Goal: Task Accomplishment & Management: Manage account settings

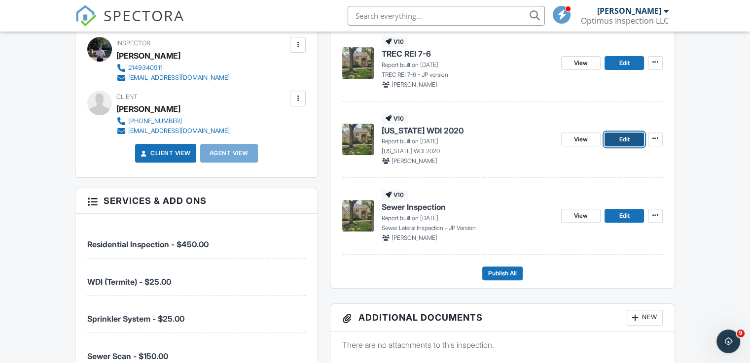
click at [619, 139] on span "Edit" at bounding box center [623, 140] width 10 height 10
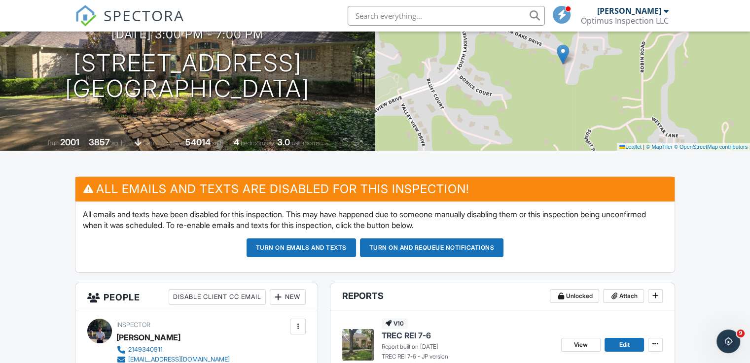
scroll to position [197, 0]
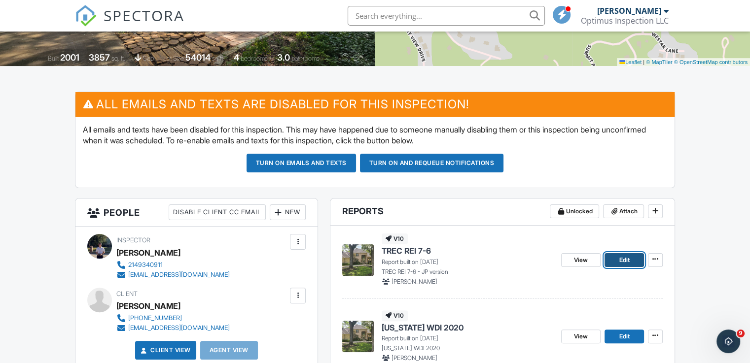
click at [614, 256] on link "Edit" at bounding box center [623, 260] width 39 height 14
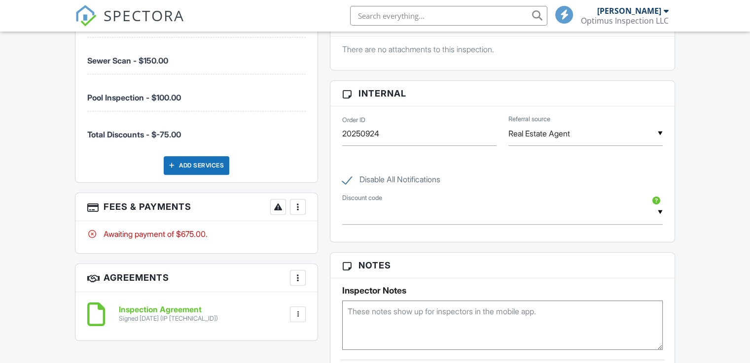
click at [301, 202] on div at bounding box center [298, 207] width 10 height 10
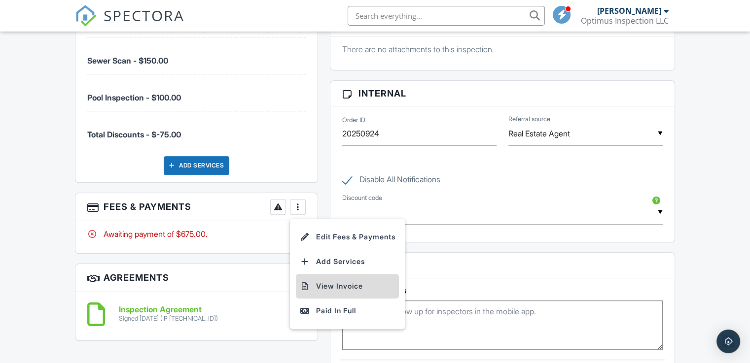
click at [347, 288] on li "View Invoice" at bounding box center [347, 286] width 103 height 25
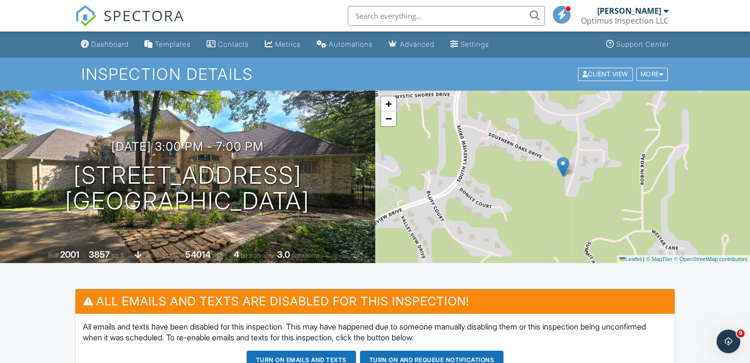
click at [115, 43] on div "Dashboard" at bounding box center [109, 44] width 37 height 8
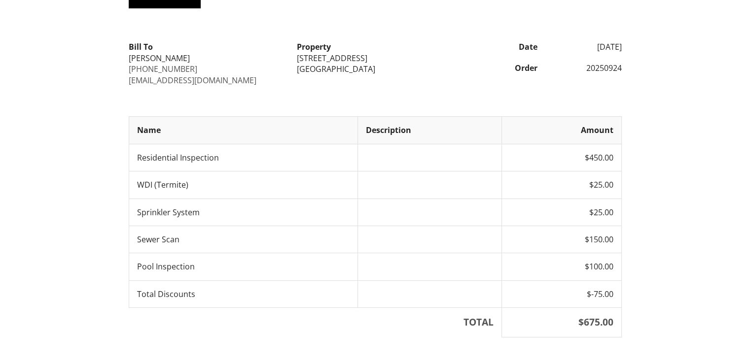
scroll to position [135, 0]
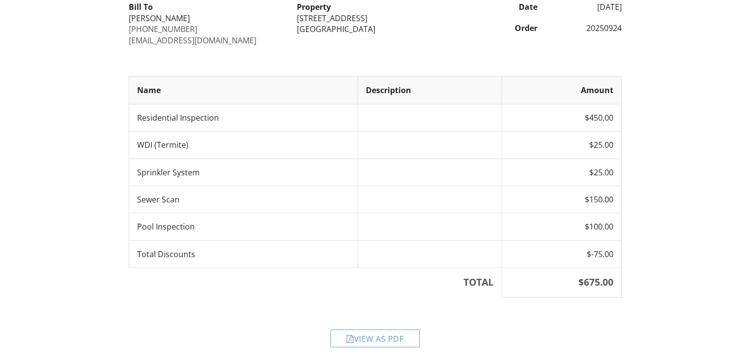
click at [391, 337] on div "View as PDF" at bounding box center [374, 339] width 89 height 18
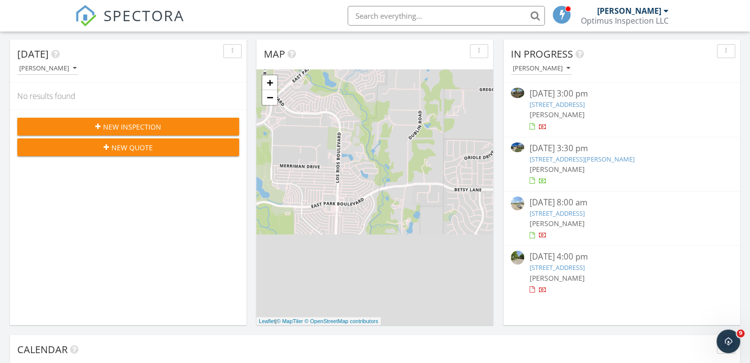
scroll to position [148, 0]
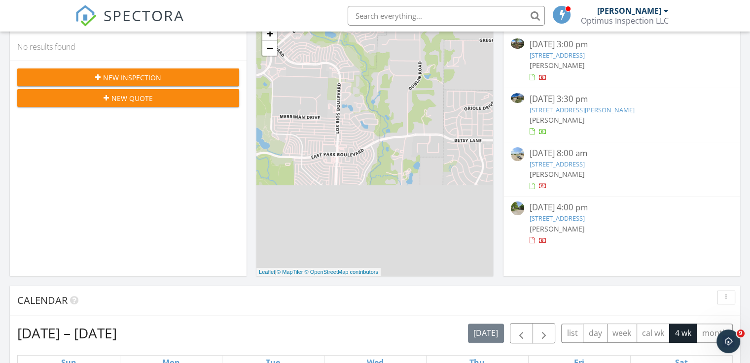
click at [584, 219] on link "564 Austin Ct, Coppell, TX 75019" at bounding box center [556, 218] width 55 height 9
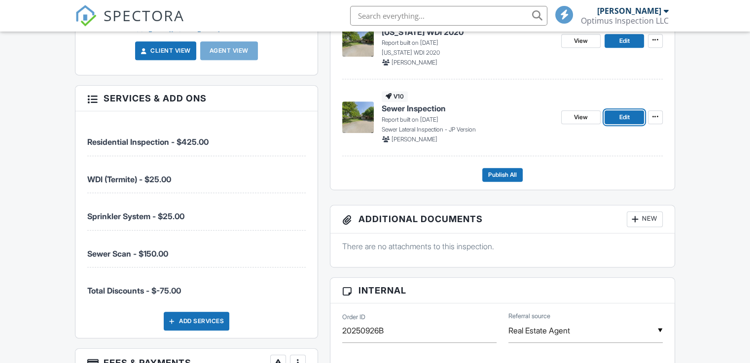
click at [617, 114] on link "Edit" at bounding box center [623, 117] width 39 height 14
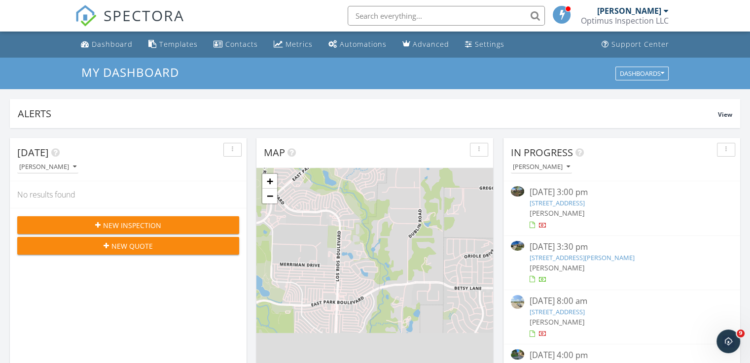
click at [172, 222] on div "New Inspection" at bounding box center [128, 225] width 206 height 10
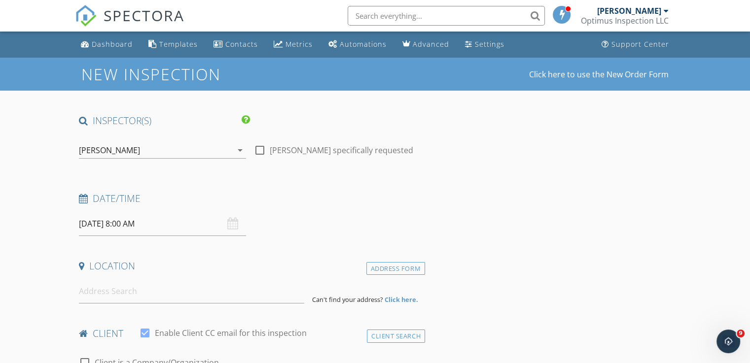
click at [87, 217] on input "[DATE] 8:00 AM" at bounding box center [162, 224] width 167 height 24
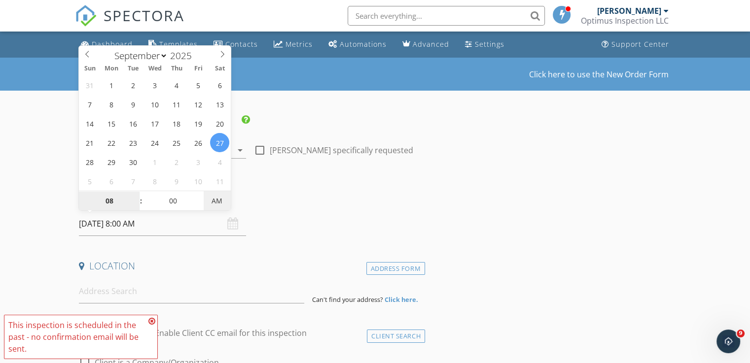
type input "[DATE] 8:00 PM"
click at [215, 195] on span "AM" at bounding box center [217, 201] width 27 height 20
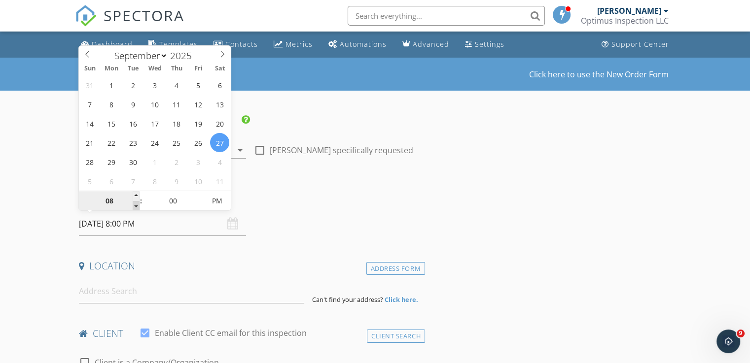
type input "2"
type input "[DATE] 2:00 PM"
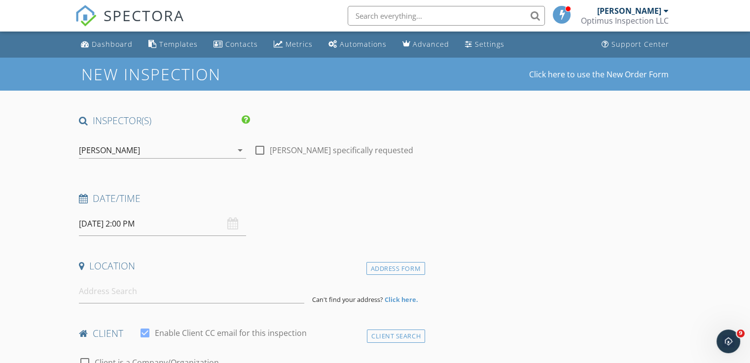
scroll to position [49, 0]
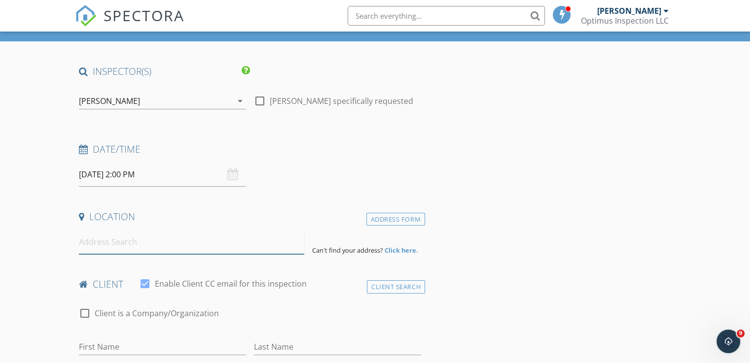
click at [114, 251] on input at bounding box center [191, 242] width 225 height 24
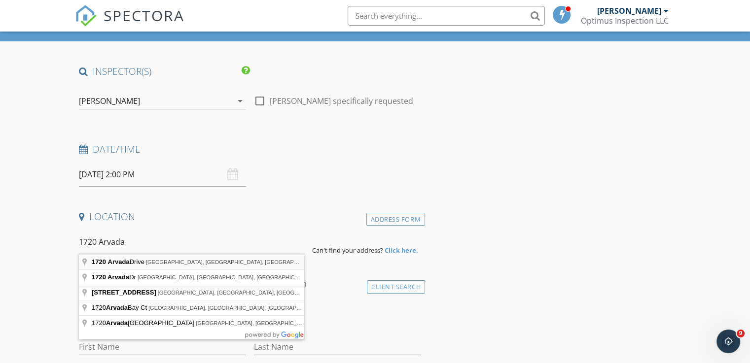
type input "1720 Arvada Drive, Richardson, TX, USA"
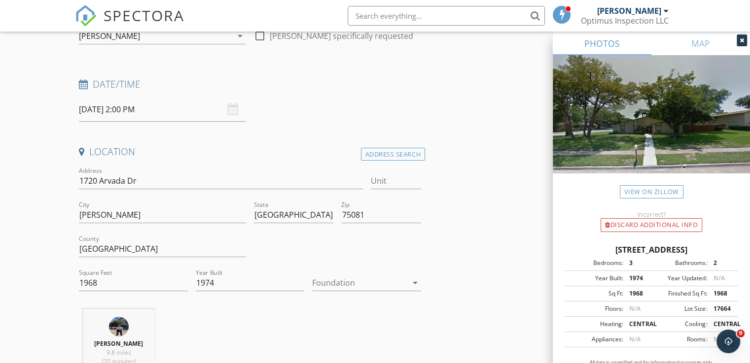
scroll to position [148, 0]
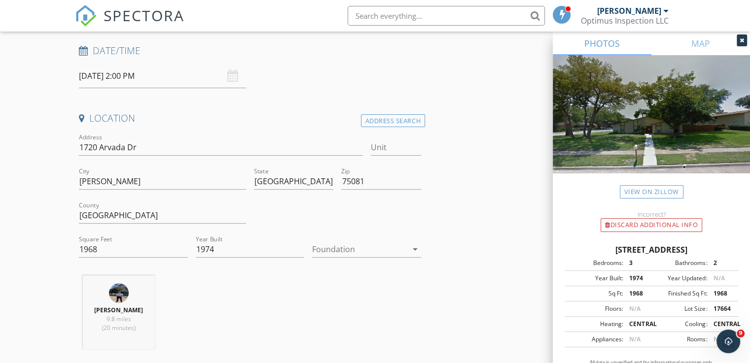
click at [352, 247] on div at bounding box center [359, 249] width 95 height 16
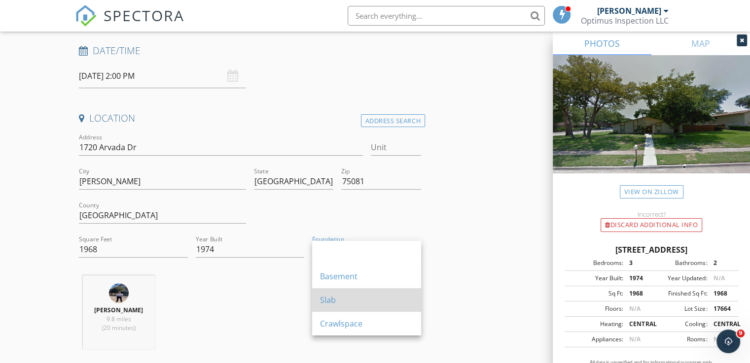
click at [340, 292] on div "Slab" at bounding box center [366, 300] width 93 height 24
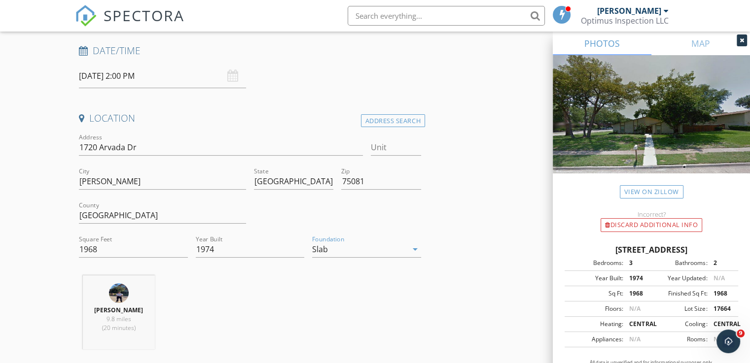
click at [227, 282] on div "John Pham 9.8 miles (20 minutes)" at bounding box center [250, 316] width 350 height 82
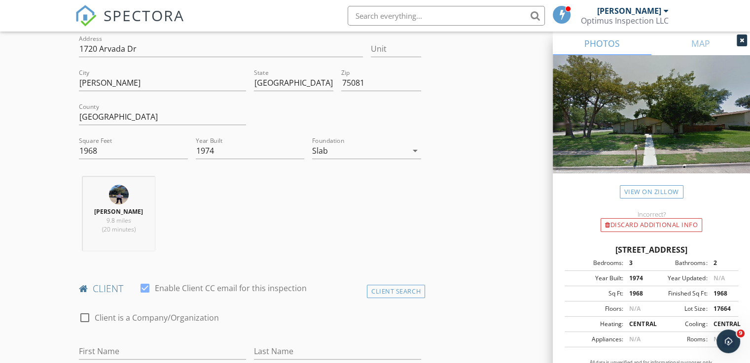
scroll to position [394, 0]
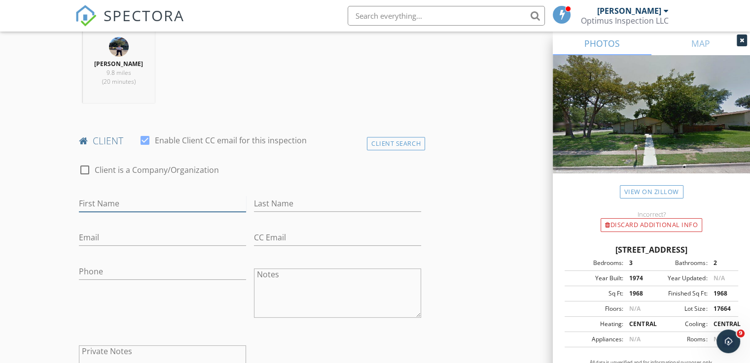
click at [122, 204] on input "First Name" at bounding box center [162, 204] width 167 height 16
click at [122, 204] on input "Tam Min" at bounding box center [162, 204] width 167 height 16
type input "Tam Minh"
type input "Vu"
click at [97, 240] on input "Email" at bounding box center [162, 238] width 167 height 16
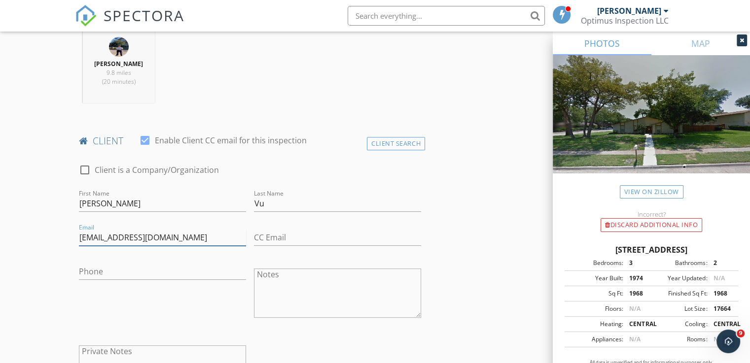
type input "100mvu@gmail.com"
click at [132, 270] on input "Phone" at bounding box center [162, 274] width 167 height 16
type input "972-839-7227"
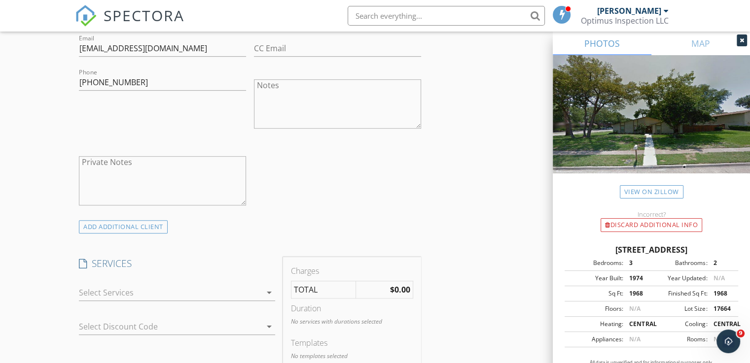
scroll to position [641, 0]
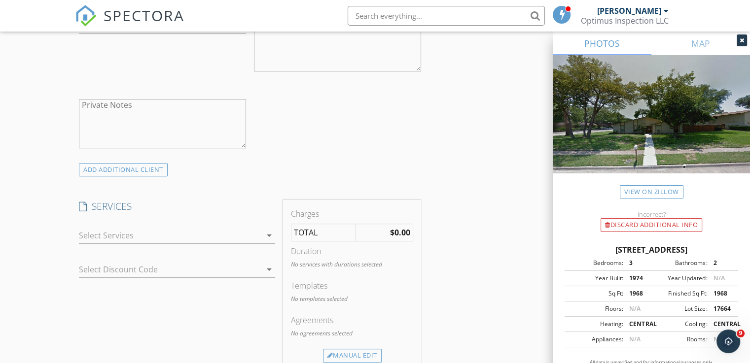
click at [106, 231] on div at bounding box center [170, 236] width 182 height 16
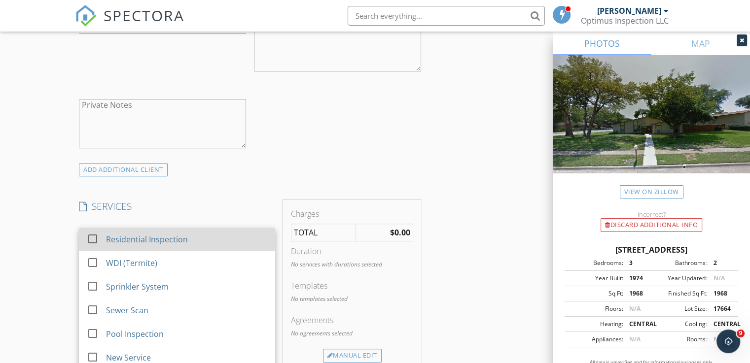
click at [113, 238] on div "Residential Inspection" at bounding box center [147, 240] width 82 height 12
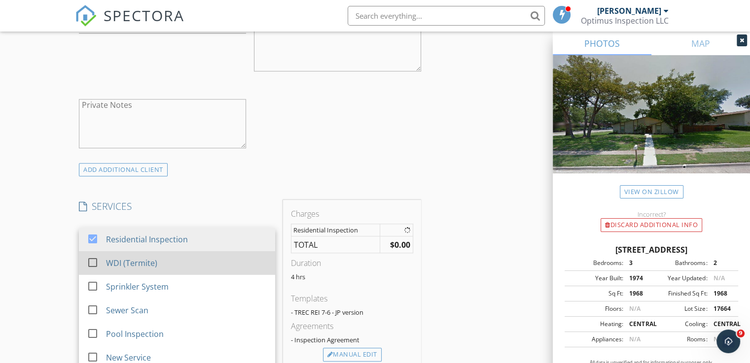
click at [107, 258] on div "WDI (Termite)" at bounding box center [131, 263] width 51 height 12
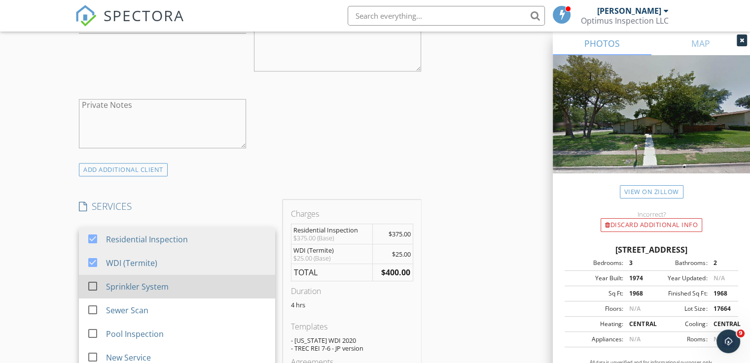
click at [111, 282] on div "Sprinkler System" at bounding box center [137, 287] width 63 height 12
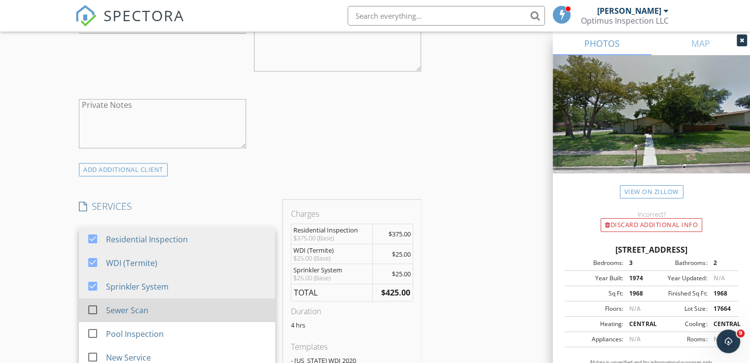
click at [107, 307] on div "Sewer Scan" at bounding box center [127, 311] width 42 height 12
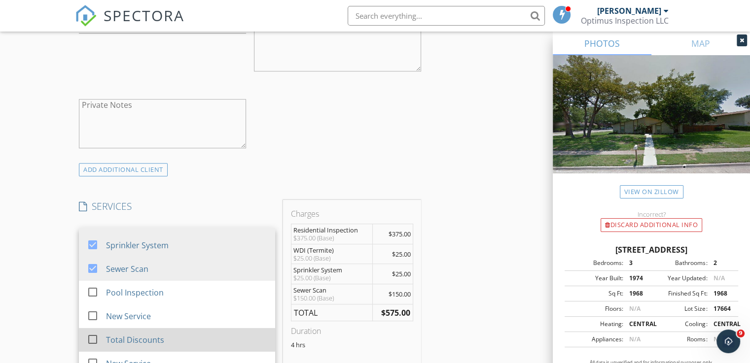
click at [125, 341] on div "Total Discounts" at bounding box center [135, 340] width 58 height 12
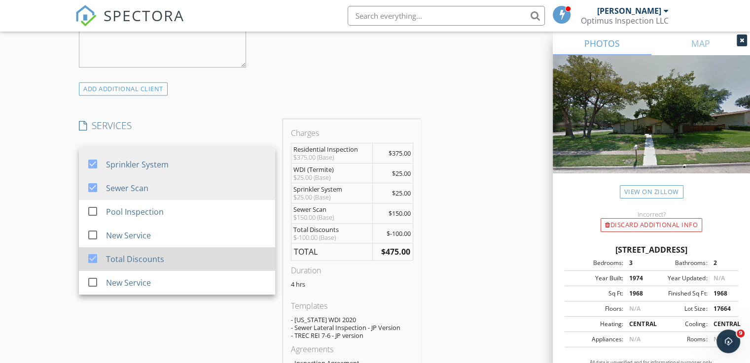
scroll to position [739, 0]
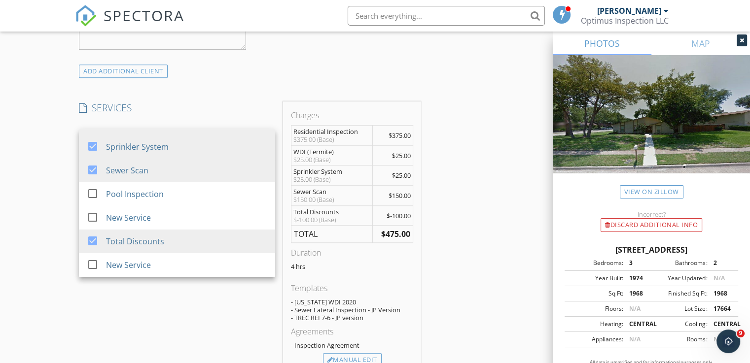
click at [468, 262] on div "INSPECTOR(S) check_box John Pham PRIMARY John Pham arrow_drop_down check_box_ou…" at bounding box center [375, 234] width 600 height 1719
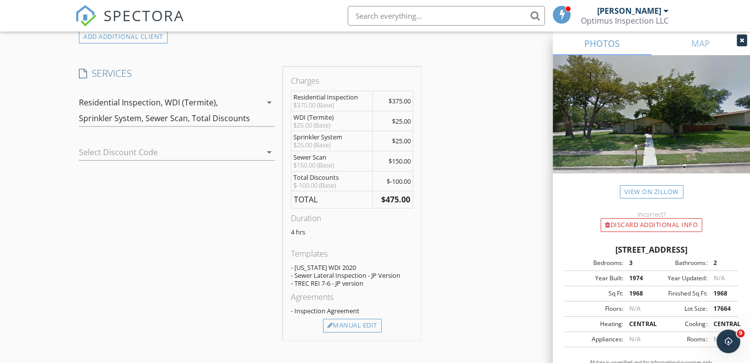
scroll to position [788, 0]
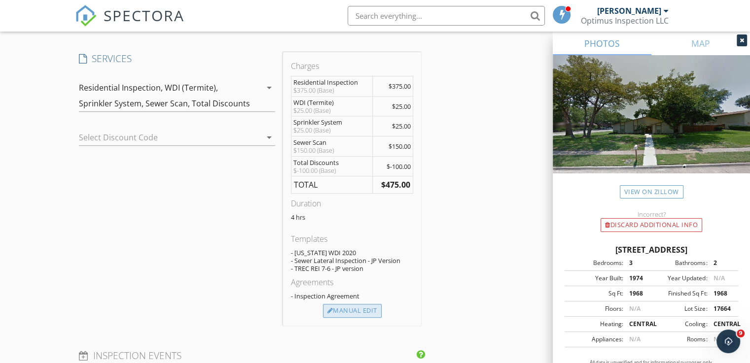
click at [355, 305] on div "Manual Edit" at bounding box center [352, 311] width 59 height 14
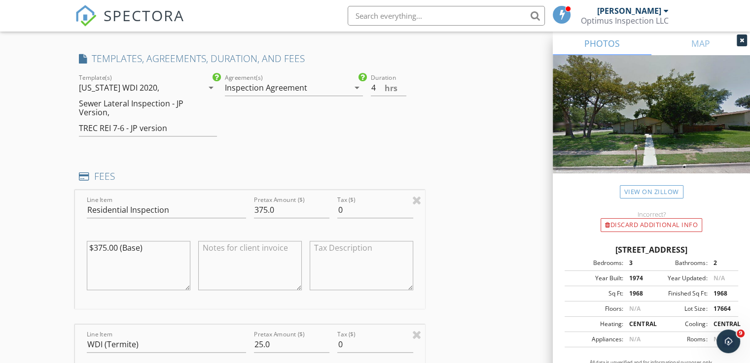
click at [160, 246] on textarea "$375.00 (Base)" at bounding box center [138, 265] width 103 height 49
click at [103, 247] on textarea "$375.00 (Base)" at bounding box center [138, 265] width 103 height 49
click at [157, 245] on textarea "$350.00 (Base)" at bounding box center [138, 265] width 103 height 49
type textarea "$350.00 (Base) $25 House Age =>25yrs"
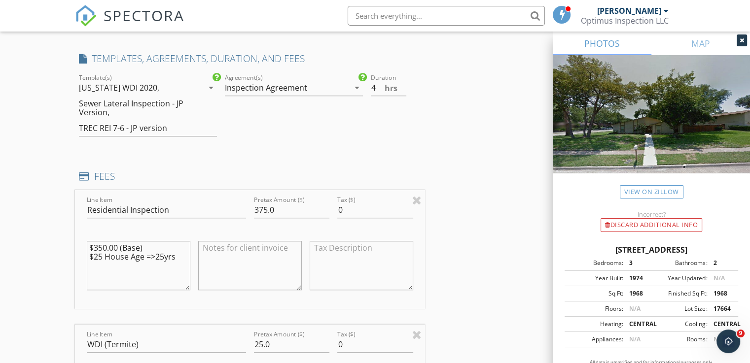
drag, startPoint x: 181, startPoint y: 256, endPoint x: 68, endPoint y: 238, distance: 114.8
click at [218, 250] on textarea at bounding box center [249, 265] width 103 height 49
paste textarea "$350.00 (Base) $25 House Age =>25yrs"
type textarea "$350.00 (Base) $25 House Age =>25yrs"
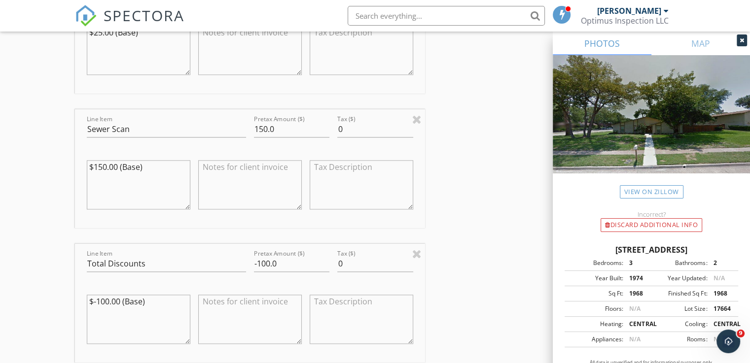
scroll to position [1281, 0]
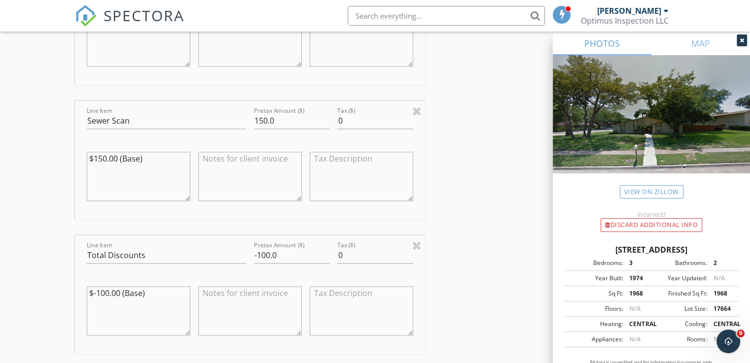
drag, startPoint x: 146, startPoint y: 293, endPoint x: 0, endPoint y: 257, distance: 150.8
click at [269, 255] on input "-100.0" at bounding box center [291, 255] width 75 height 16
type input "-75.0"
drag, startPoint x: 464, startPoint y: 283, endPoint x: 458, endPoint y: 285, distance: 6.2
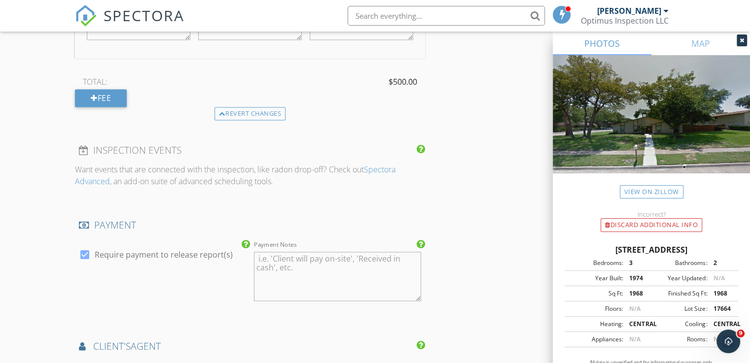
scroll to position [1626, 0]
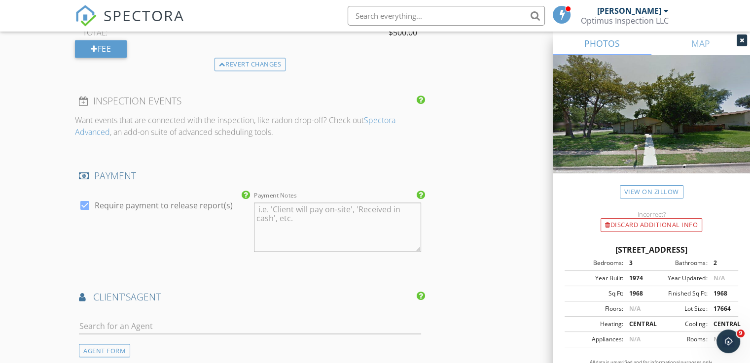
click at [84, 202] on div at bounding box center [84, 205] width 17 height 17
checkbox input "false"
drag, startPoint x: 57, startPoint y: 233, endPoint x: 72, endPoint y: 240, distance: 17.0
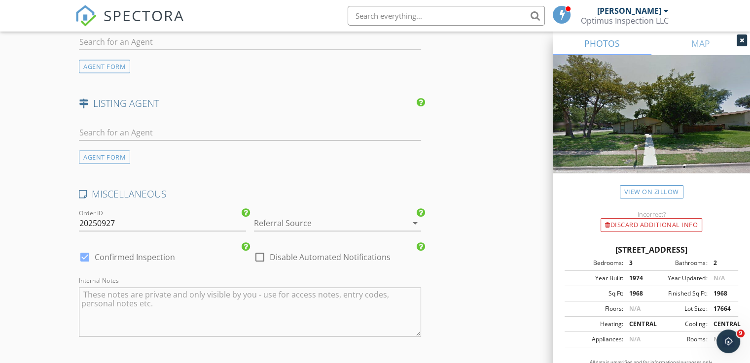
scroll to position [1922, 0]
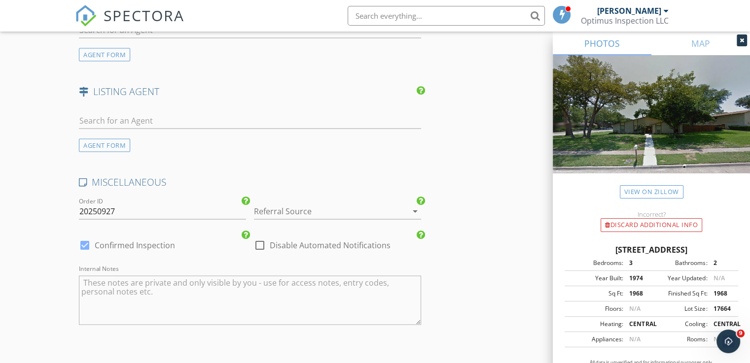
click at [313, 209] on div at bounding box center [323, 212] width 139 height 16
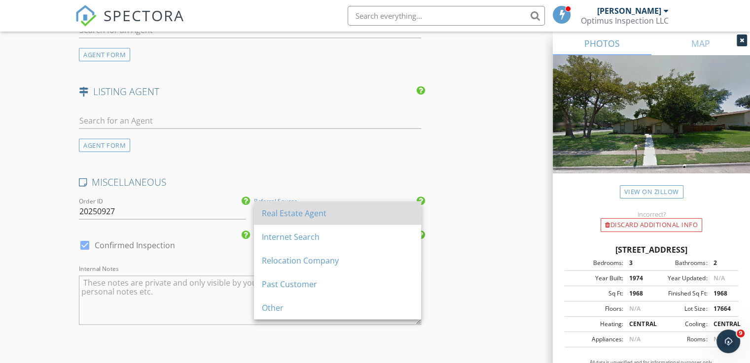
click at [309, 214] on div "Real Estate Agent" at bounding box center [337, 213] width 151 height 12
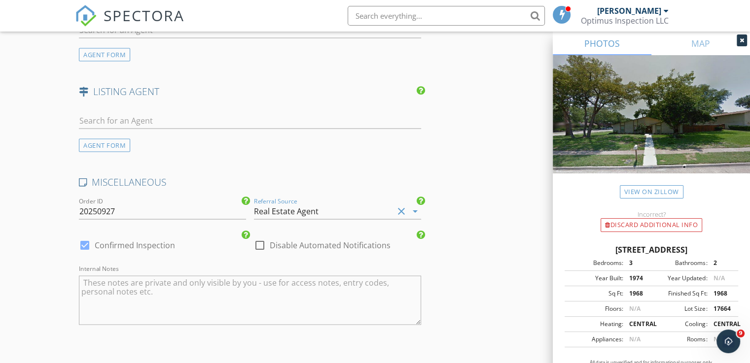
click at [85, 242] on div at bounding box center [84, 245] width 17 height 17
checkbox input "false"
checkbox input "true"
click at [91, 243] on div at bounding box center [84, 245] width 17 height 17
checkbox input "true"
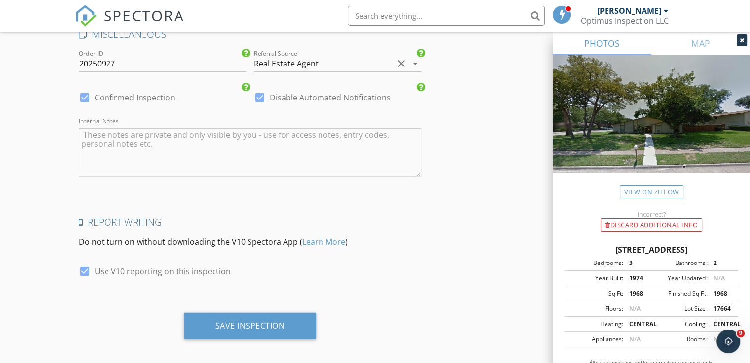
scroll to position [2074, 0]
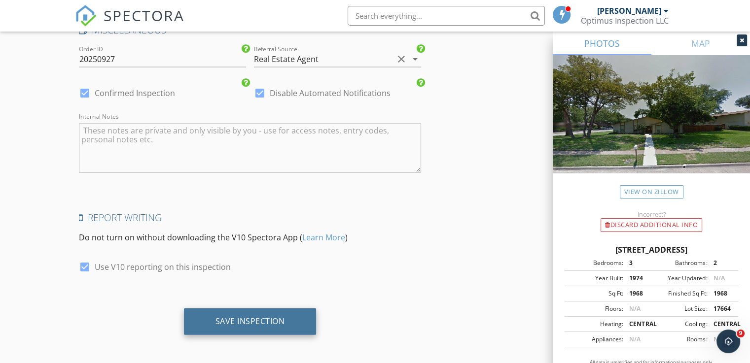
click at [281, 321] on div "Save Inspection" at bounding box center [249, 321] width 69 height 10
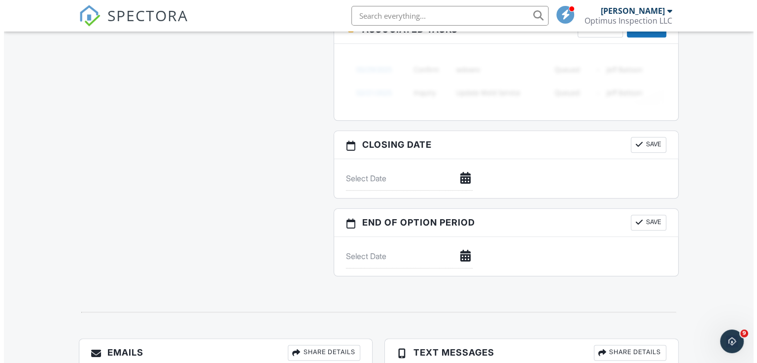
scroll to position [1161, 0]
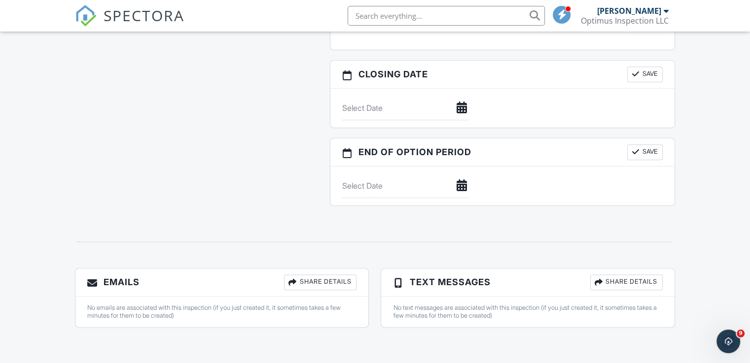
click at [323, 287] on div "Share Details" at bounding box center [320, 282] width 72 height 16
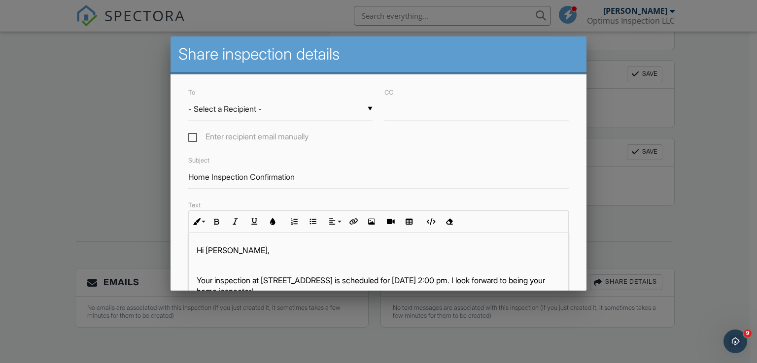
click at [235, 95] on div "To ▼ - Select a Recipient - - Select a Recipient - Tam Minh Vu (Client) - Selec…" at bounding box center [280, 115] width 196 height 58
click at [236, 106] on div "▼ - Select a Recipient - - Select a Recipient - Tam Minh Vu (Client) - Select a…" at bounding box center [280, 109] width 184 height 24
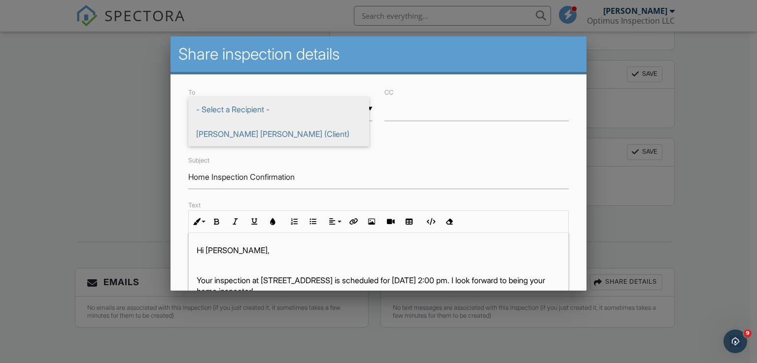
click at [245, 136] on span "Tam Minh Vu (Client)" at bounding box center [278, 134] width 181 height 25
type input "Tam Minh Vu (Client)"
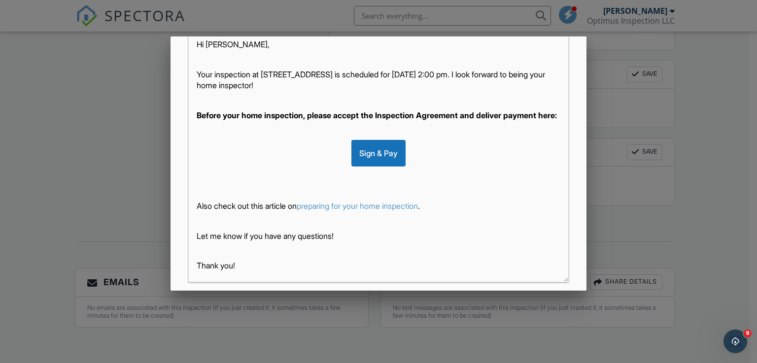
scroll to position [0, 0]
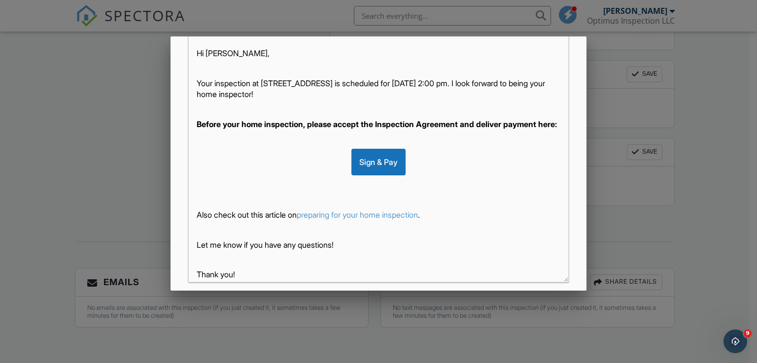
click at [366, 89] on p "Your inspection at 1720 Arvada Dr, Richardson, TX 75081 is scheduled for 09/27/…" at bounding box center [379, 89] width 364 height 22
click at [338, 124] on strong "Before your home inspection, please accept the Inspection Agreement and deliver…" at bounding box center [377, 124] width 360 height 10
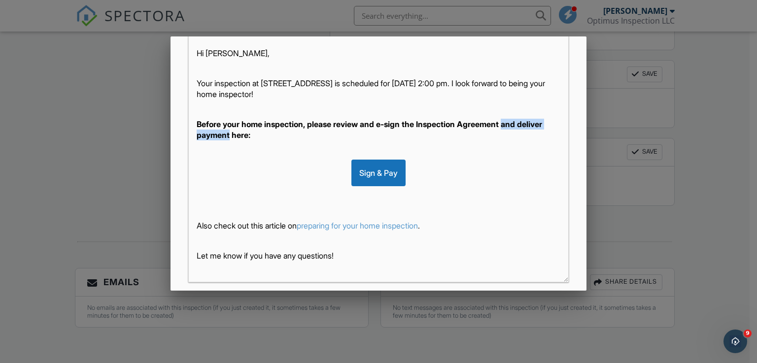
drag, startPoint x: 258, startPoint y: 136, endPoint x: 510, endPoint y: 126, distance: 252.0
click at [510, 126] on strong "Before your home inspection, please review and e-sign the Inspection Agreement …" at bounding box center [369, 129] width 345 height 21
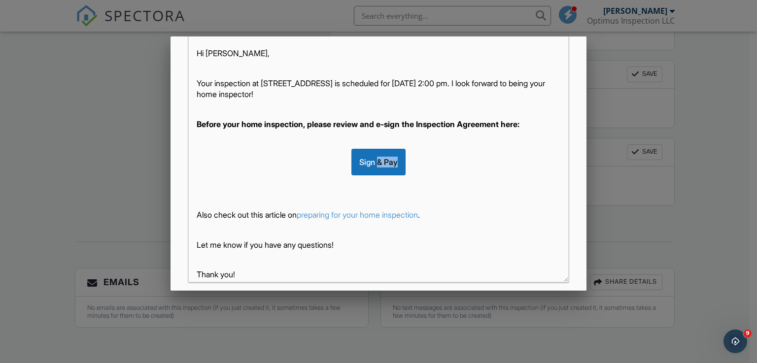
drag, startPoint x: 371, startPoint y: 165, endPoint x: 390, endPoint y: 166, distance: 19.3
click at [390, 166] on div "Sign & Pay" at bounding box center [378, 162] width 54 height 27
click at [250, 170] on div "Sign" at bounding box center [379, 162] width 364 height 27
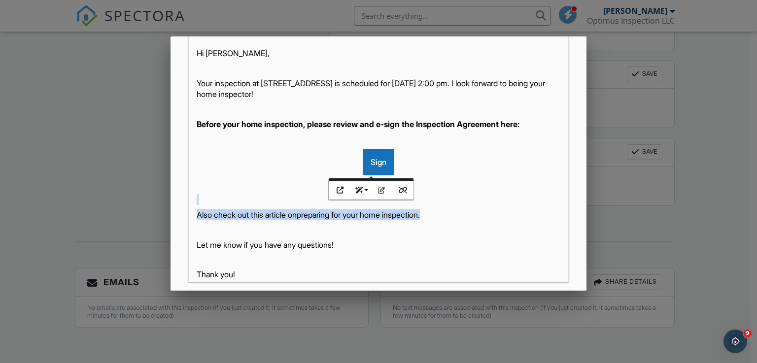
drag, startPoint x: 446, startPoint y: 214, endPoint x: 176, endPoint y: 204, distance: 270.7
click at [176, 204] on div "To ▼ Tam Minh Vu (Client) - Select a Recipient - Tam Minh Vu (Client) - Select …" at bounding box center [378, 112] width 416 height 470
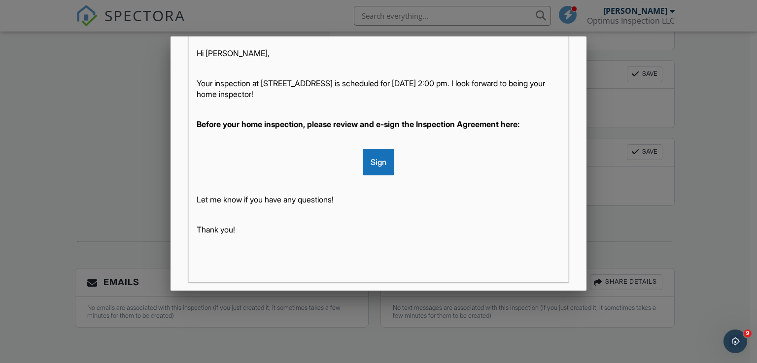
click at [296, 227] on p "Thank you!" at bounding box center [379, 229] width 364 height 11
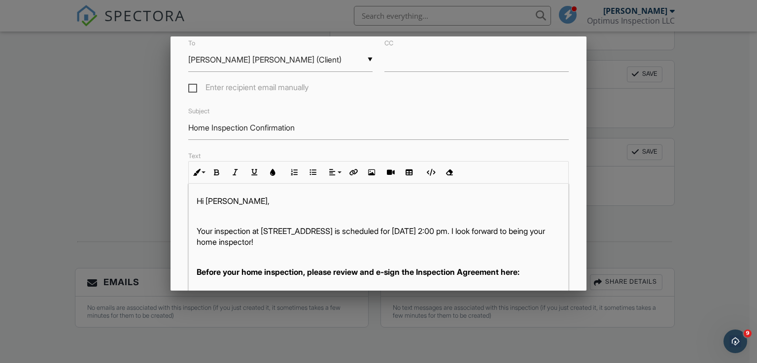
click at [396, 241] on p "Your inspection at 1720 Arvada Dr, Richardson, TX 75081 is scheduled for 09/27/…" at bounding box center [379, 237] width 364 height 22
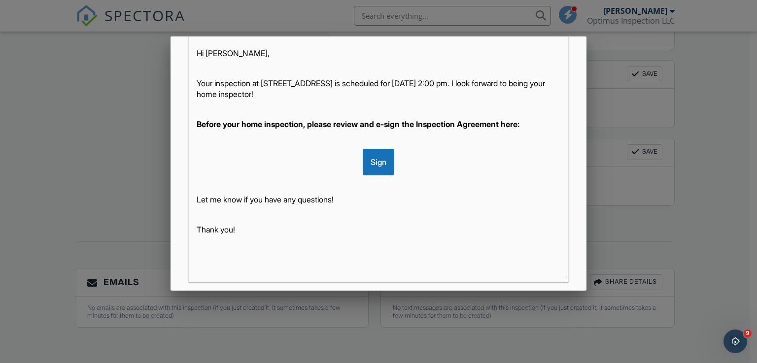
scroll to position [252, 0]
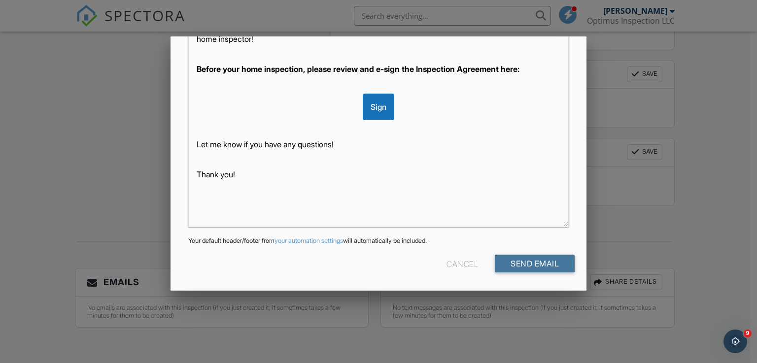
click at [535, 267] on input "Send Email" at bounding box center [535, 264] width 80 height 18
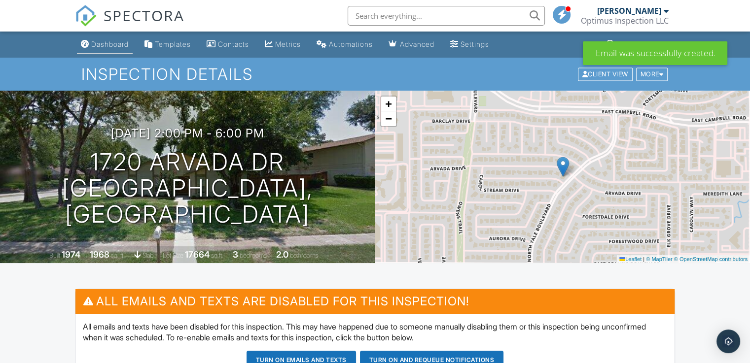
click at [116, 46] on div "Dashboard" at bounding box center [109, 44] width 37 height 8
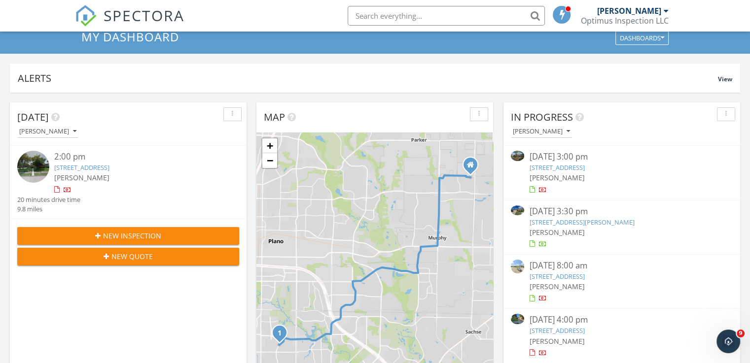
scroll to position [49, 0]
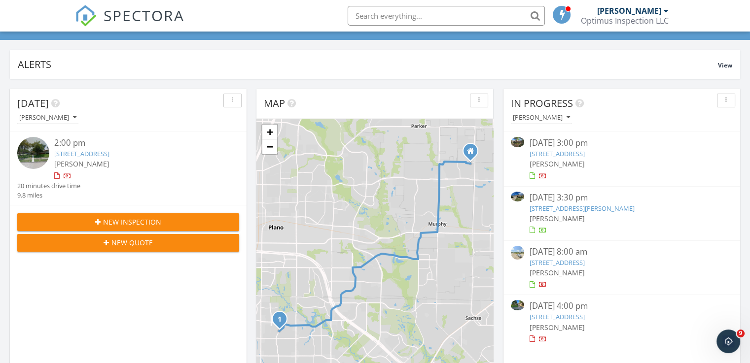
click at [572, 209] on link "[STREET_ADDRESS][PERSON_NAME]" at bounding box center [581, 208] width 105 height 9
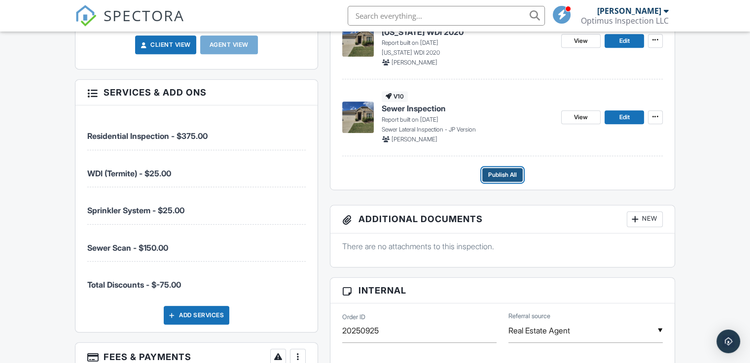
click at [494, 176] on span "Publish All" at bounding box center [502, 175] width 29 height 10
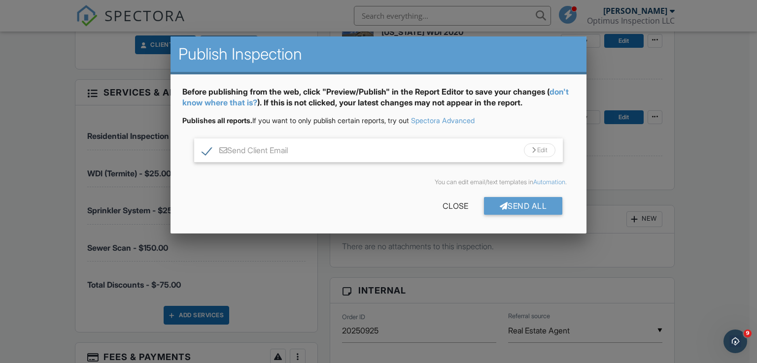
drag, startPoint x: 201, startPoint y: 156, endPoint x: 214, endPoint y: 140, distance: 20.6
click at [201, 156] on div "Send Client Email Edit" at bounding box center [378, 150] width 369 height 24
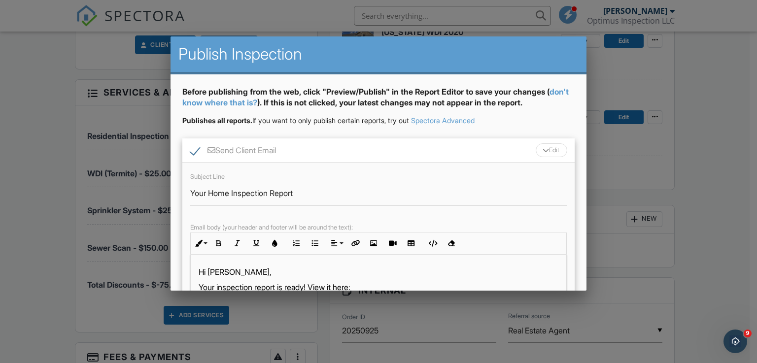
click at [194, 156] on label "Send Client Email" at bounding box center [233, 152] width 86 height 12
checkbox input "false"
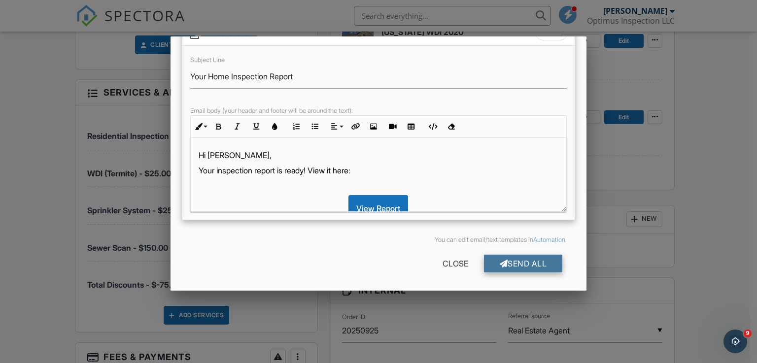
click at [519, 264] on div "Send All" at bounding box center [523, 264] width 79 height 18
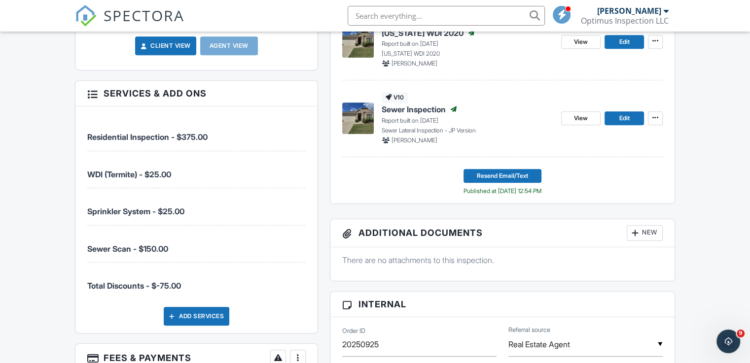
scroll to position [394, 0]
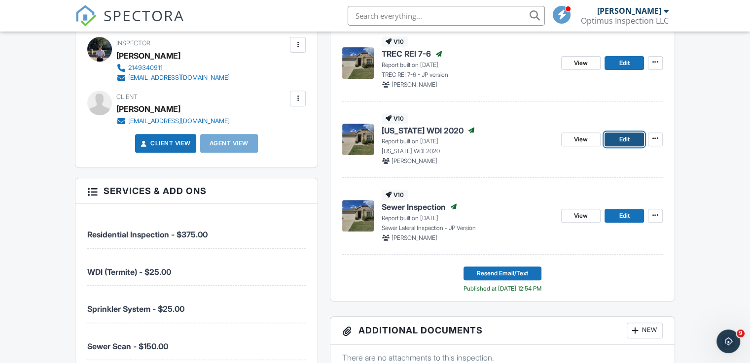
click at [614, 138] on link "Edit" at bounding box center [623, 140] width 39 height 14
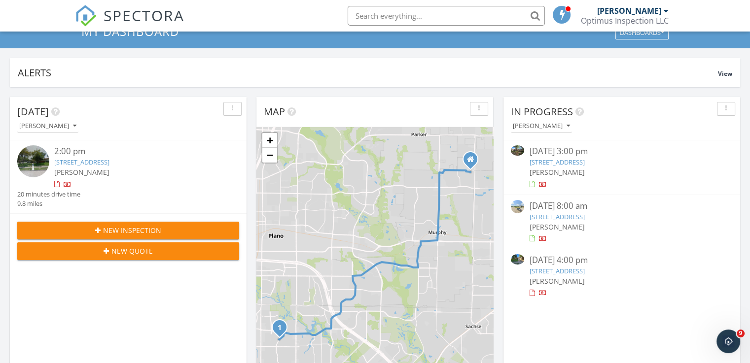
scroll to position [49, 0]
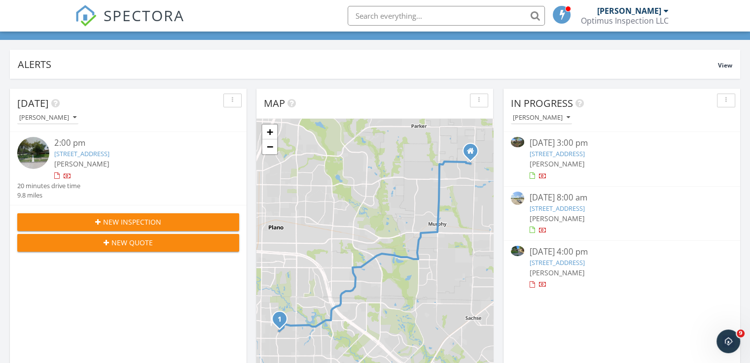
click at [563, 261] on link "564 Austin Ct, Coppell, TX 75019" at bounding box center [556, 262] width 55 height 9
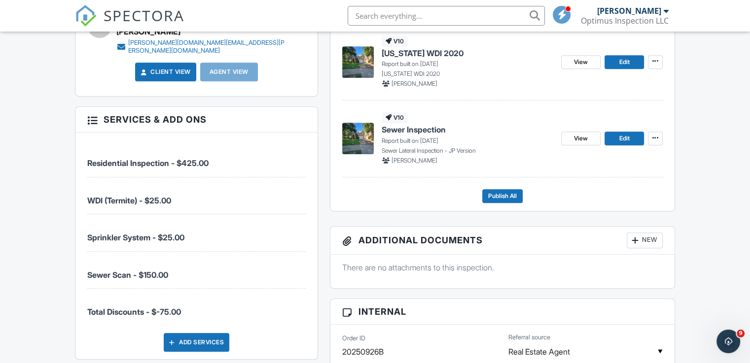
scroll to position [324, 0]
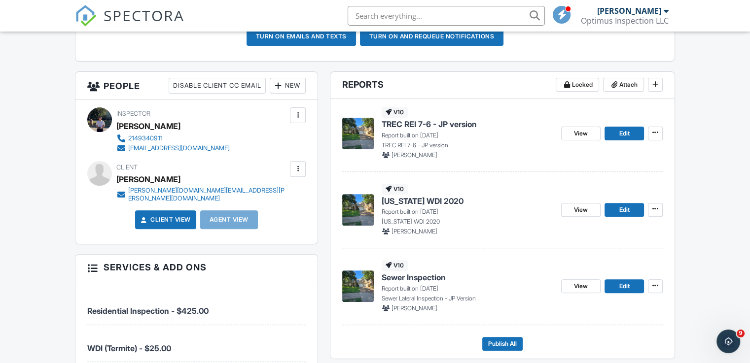
drag, startPoint x: 198, startPoint y: 192, endPoint x: 48, endPoint y: 260, distance: 164.5
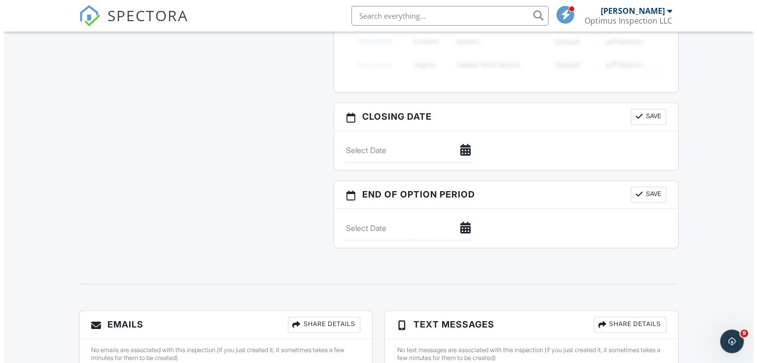
scroll to position [1161, 0]
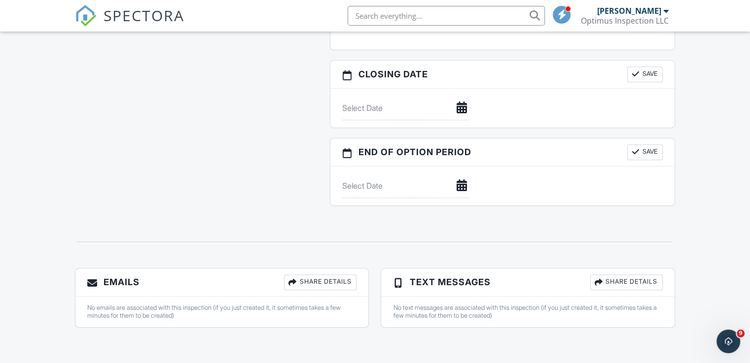
click at [332, 279] on div "Share Details" at bounding box center [320, 282] width 72 height 16
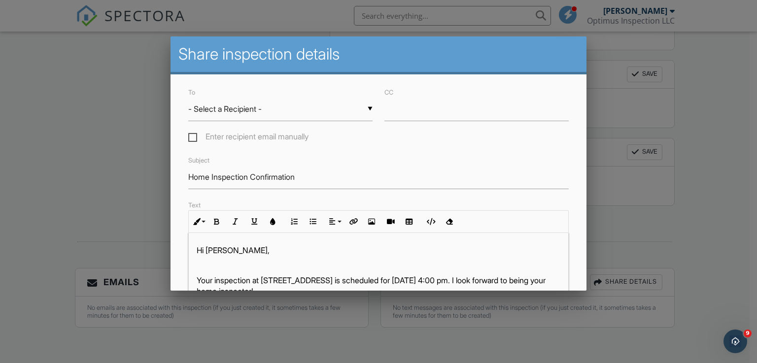
click at [222, 105] on div "▼ - Select a Recipient - - Select a Recipient - Tuan Anh Nguyen (Client) - Sele…" at bounding box center [280, 109] width 184 height 24
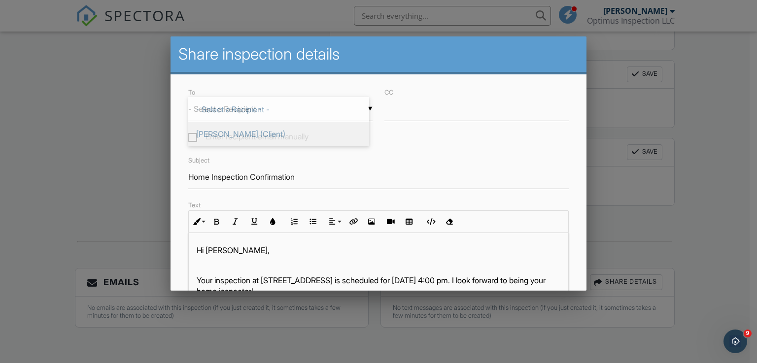
click at [228, 135] on span "[PERSON_NAME] (Client)" at bounding box center [278, 134] width 181 height 25
type input "[PERSON_NAME] (Client)"
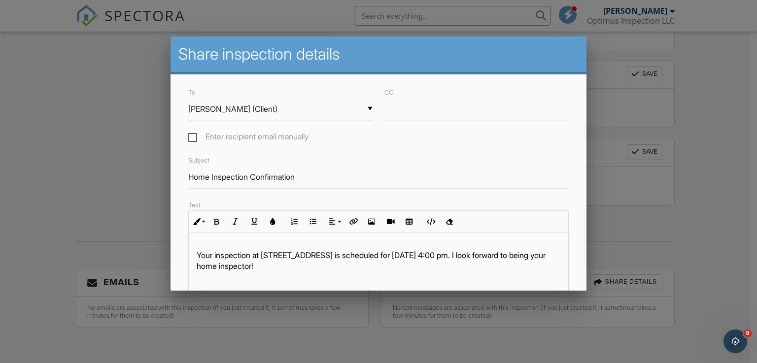
scroll to position [49, 0]
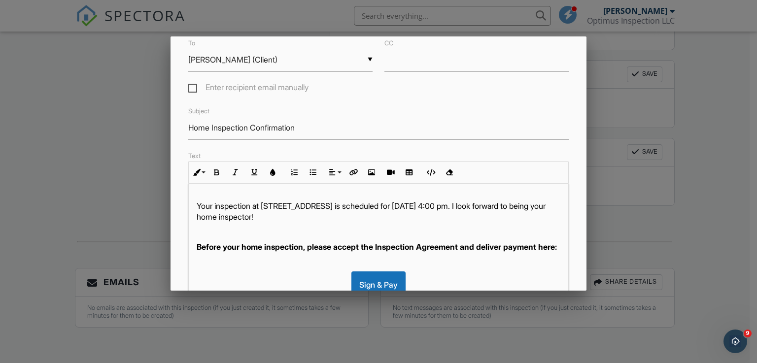
click at [337, 242] on strong "Before your home inspection, please accept the Inspection Agreement and deliver…" at bounding box center [377, 247] width 360 height 10
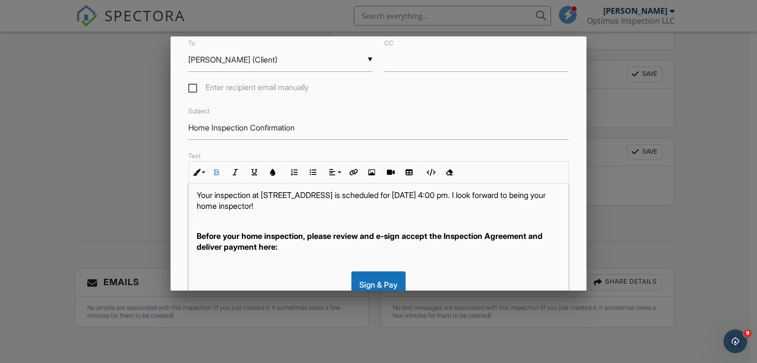
click at [419, 236] on strong "Before your home inspection, please review and e-sign accept the Inspection Agr…" at bounding box center [370, 241] width 346 height 21
drag, startPoint x: 508, startPoint y: 236, endPoint x: 258, endPoint y: 248, distance: 250.6
click at [258, 248] on strong "Before your home inspection, please review and e-sign the Inspection Agreement …" at bounding box center [369, 241] width 345 height 21
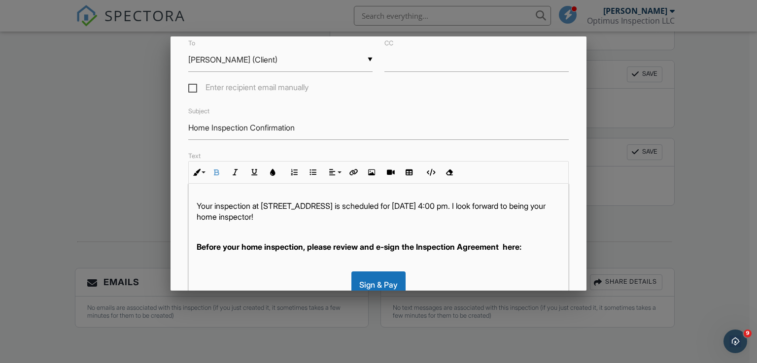
scroll to position [60, 0]
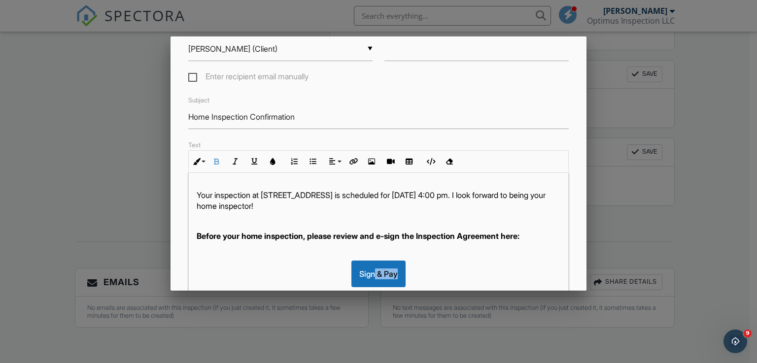
drag, startPoint x: 369, startPoint y: 273, endPoint x: 391, endPoint y: 273, distance: 22.2
click at [391, 273] on div "Sign & Pay" at bounding box center [378, 274] width 54 height 27
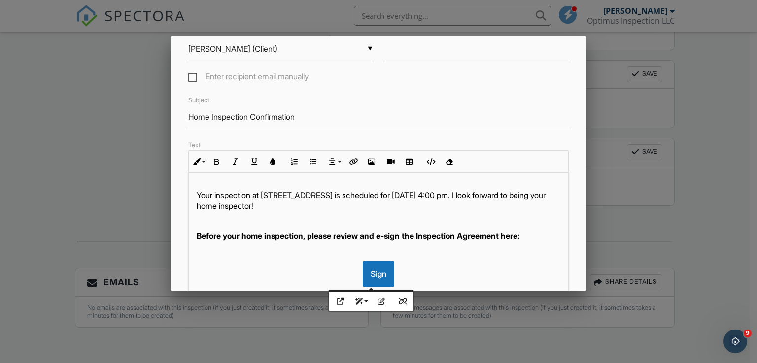
drag, startPoint x: 424, startPoint y: 271, endPoint x: 439, endPoint y: 265, distance: 15.5
click at [426, 270] on div "Sign" at bounding box center [379, 274] width 364 height 27
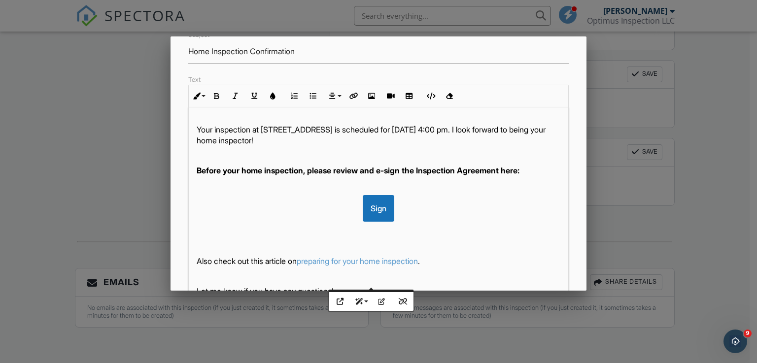
scroll to position [159, 0]
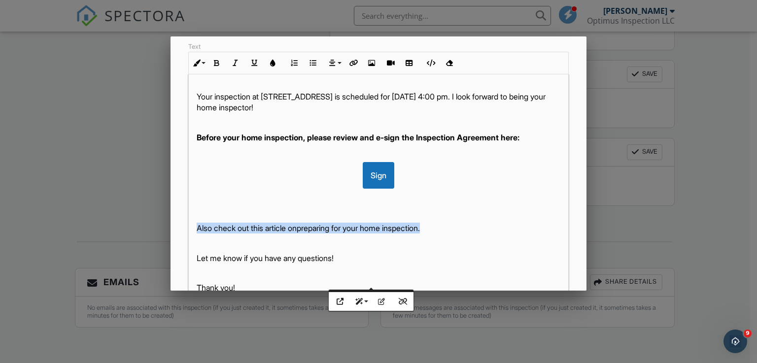
drag, startPoint x: 452, startPoint y: 228, endPoint x: 179, endPoint y: 219, distance: 273.1
click at [179, 219] on div "To ▼ Tuan Anh Nguyen (Client) - Select a Recipient - Tuan Anh Nguyen (Client) -…" at bounding box center [378, 151] width 416 height 470
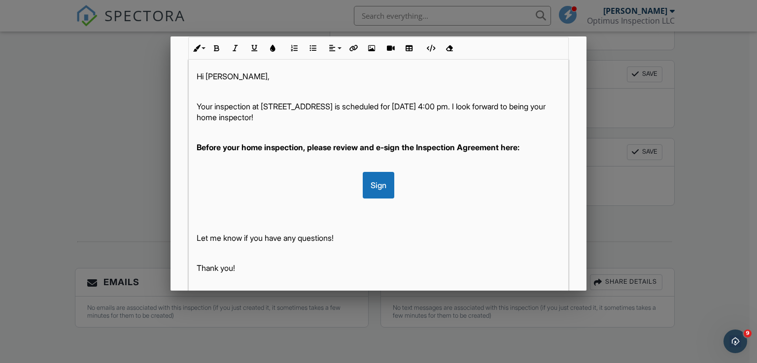
scroll to position [183, 0]
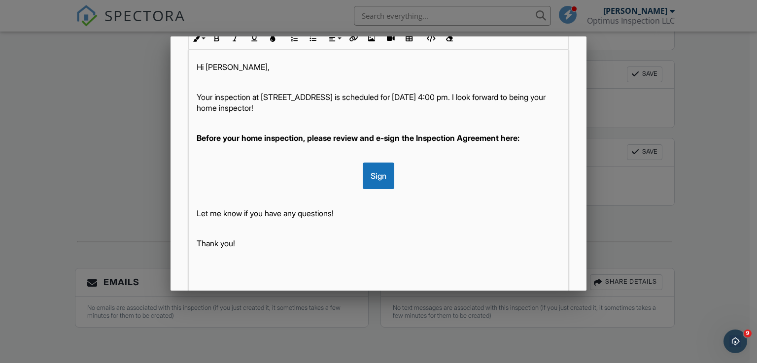
click at [304, 241] on p "Thank you!" at bounding box center [379, 243] width 364 height 11
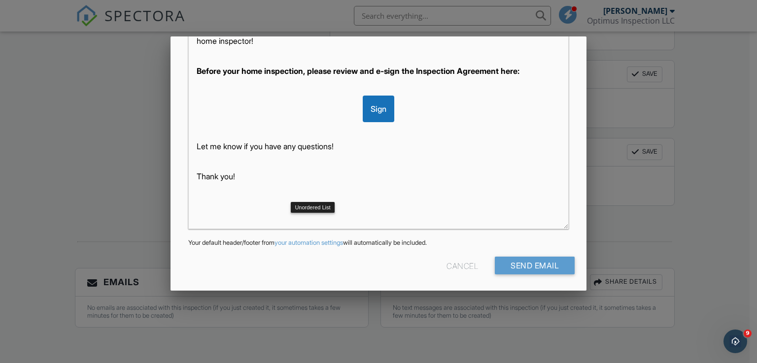
scroll to position [252, 0]
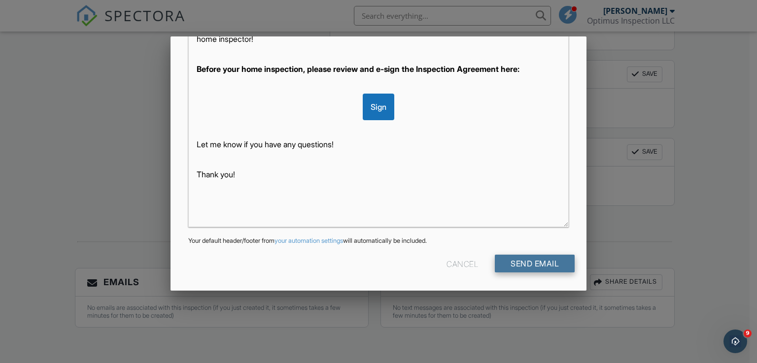
click at [535, 255] on input "Send Email" at bounding box center [535, 264] width 80 height 18
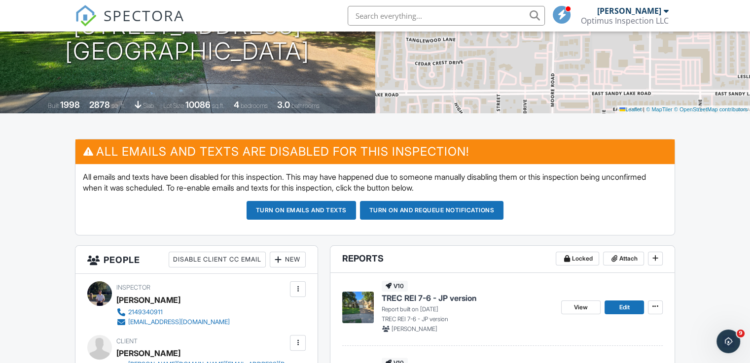
scroll to position [246, 0]
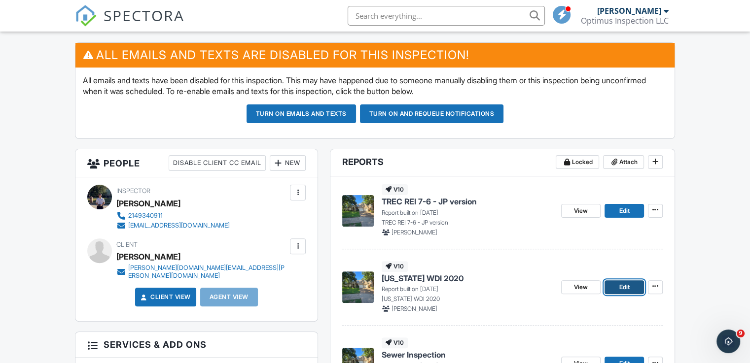
click at [625, 286] on span "Edit" at bounding box center [623, 287] width 10 height 10
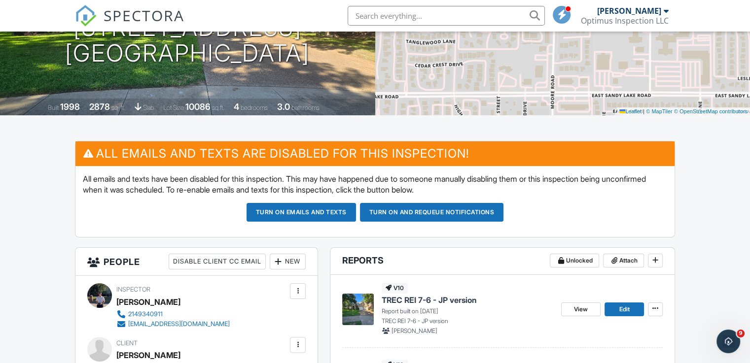
scroll to position [246, 0]
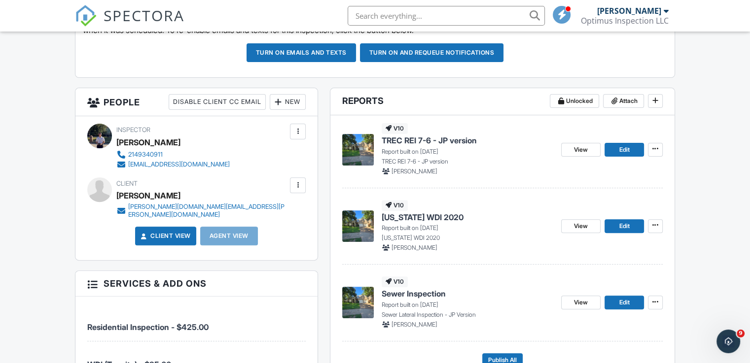
scroll to position [296, 0]
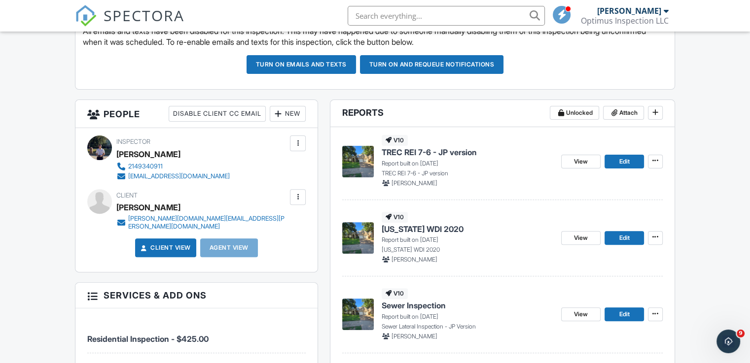
click at [357, 160] on img at bounding box center [358, 162] width 32 height 32
